Goal: Task Accomplishment & Management: Manage account settings

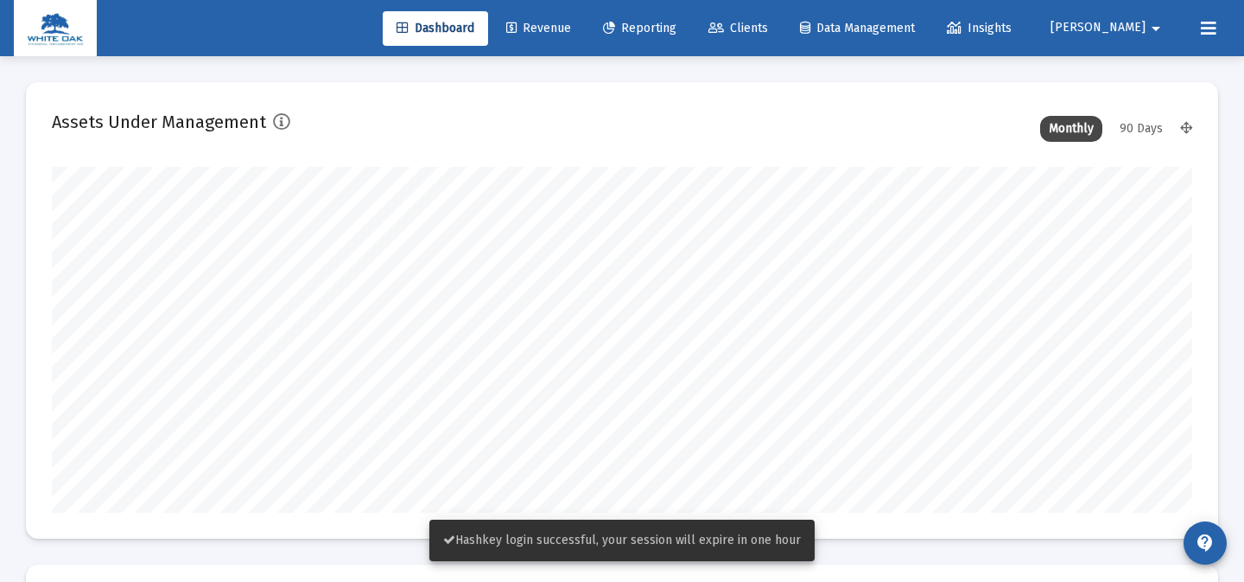
scroll to position [346, 614]
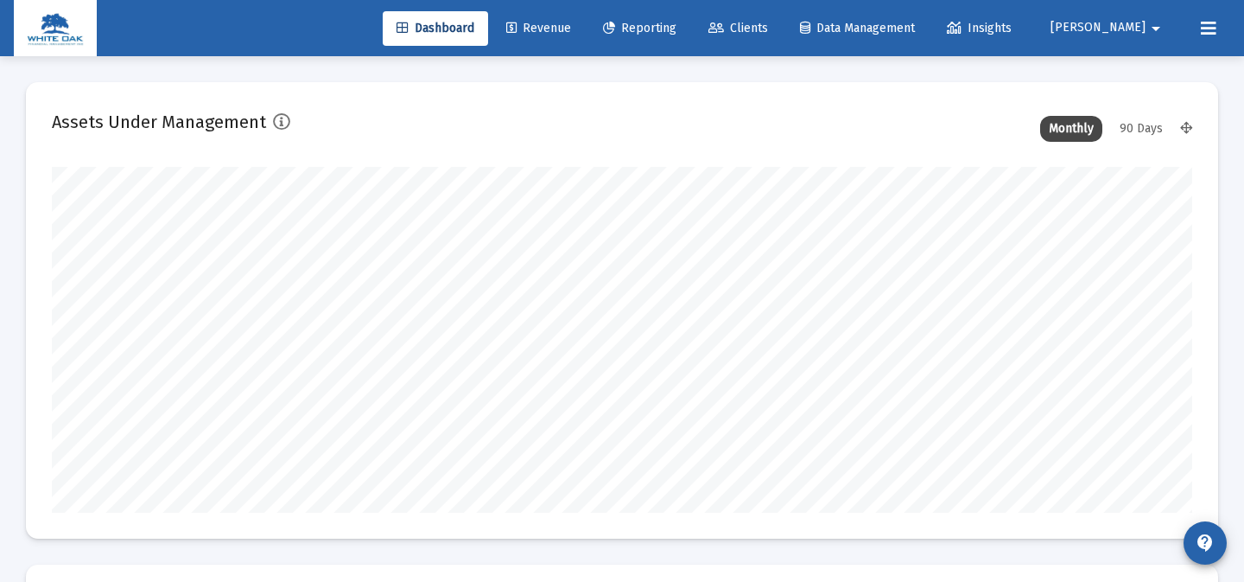
type input "[DATE]"
click at [1132, 25] on span "[PERSON_NAME]" at bounding box center [1098, 28] width 95 height 15
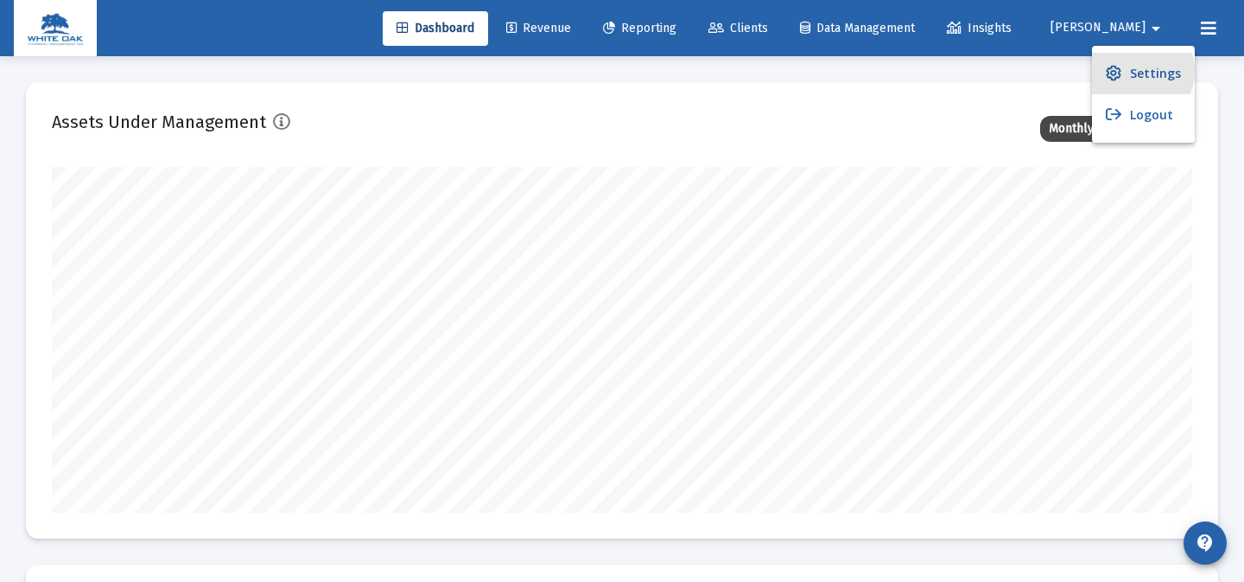
click at [1130, 71] on span "Settings" at bounding box center [1155, 73] width 51 height 41
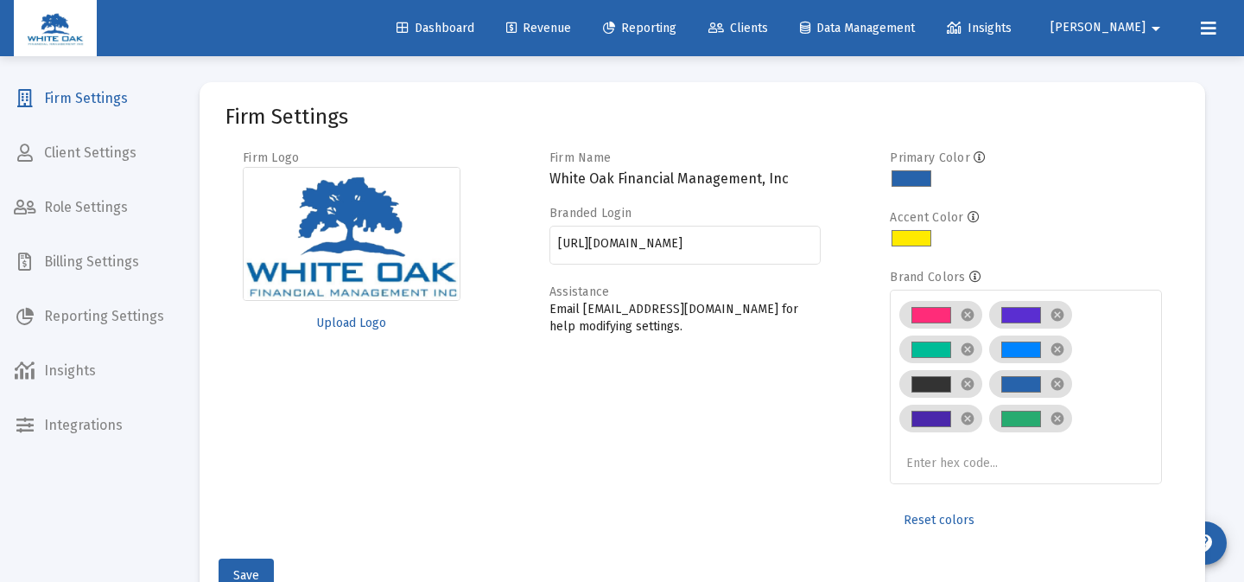
click at [92, 105] on span "Firm Settings" at bounding box center [89, 98] width 178 height 41
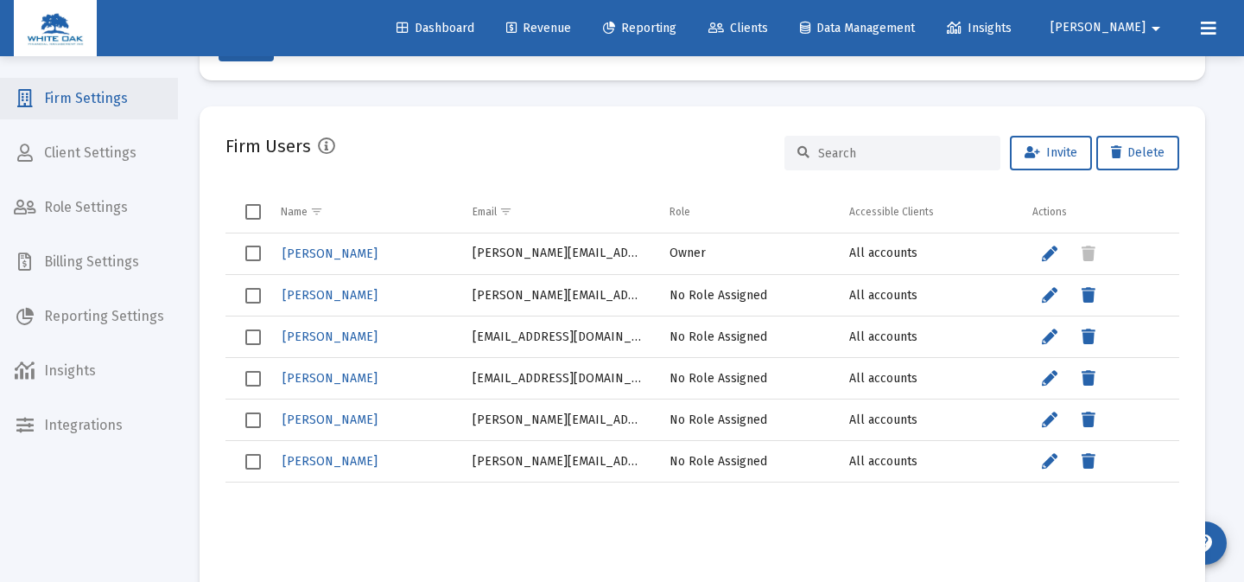
scroll to position [545, 0]
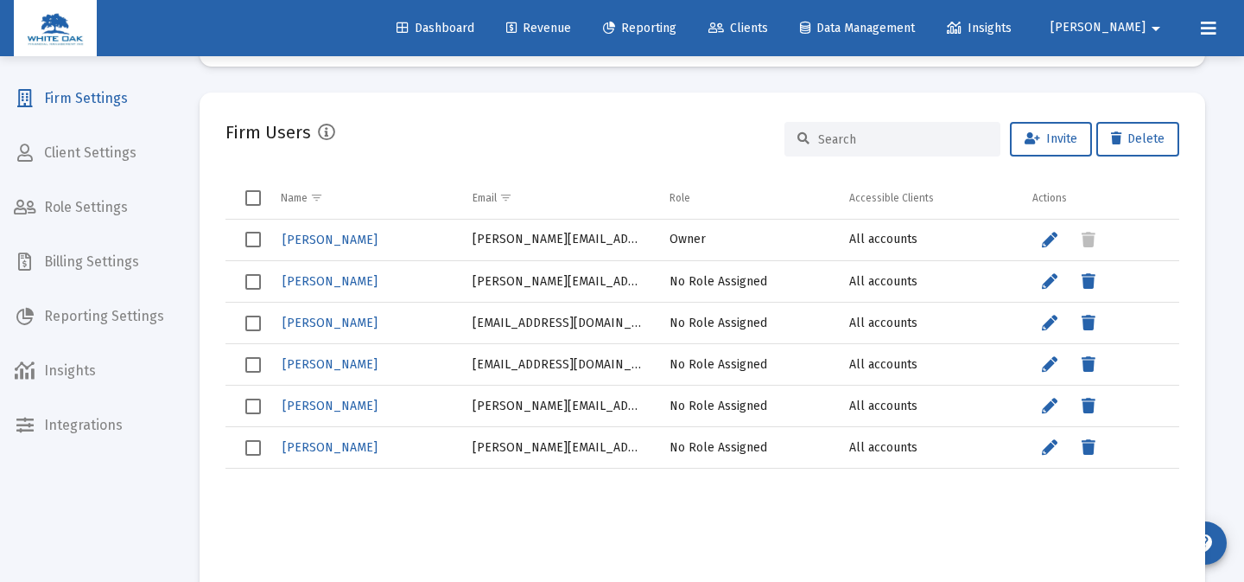
click at [532, 142] on div "Firm Users Invite Delete" at bounding box center [703, 138] width 954 height 41
